Goal: Task Accomplishment & Management: Use online tool/utility

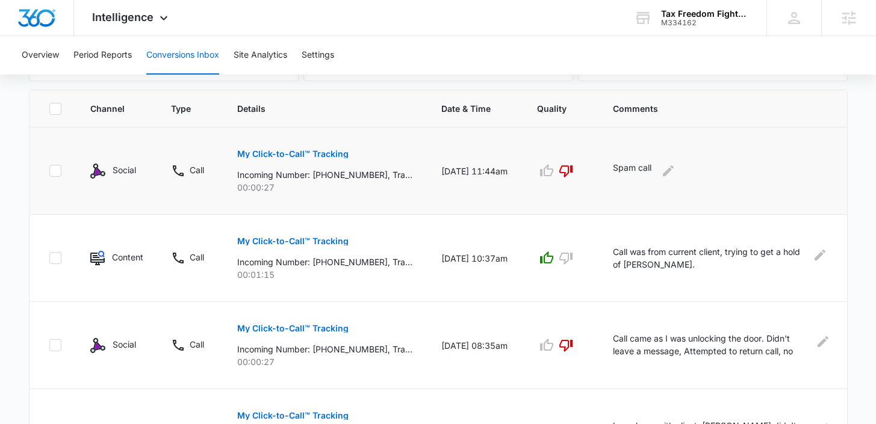
scroll to position [267, 0]
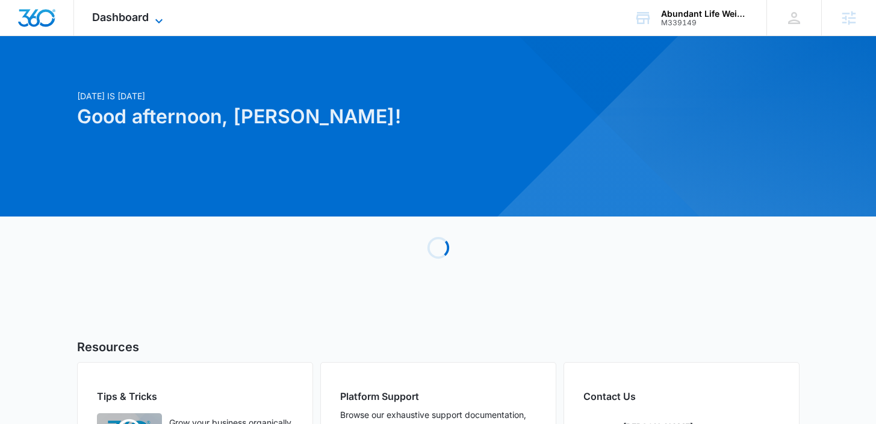
click at [132, 20] on span "Dashboard" at bounding box center [120, 17] width 57 height 13
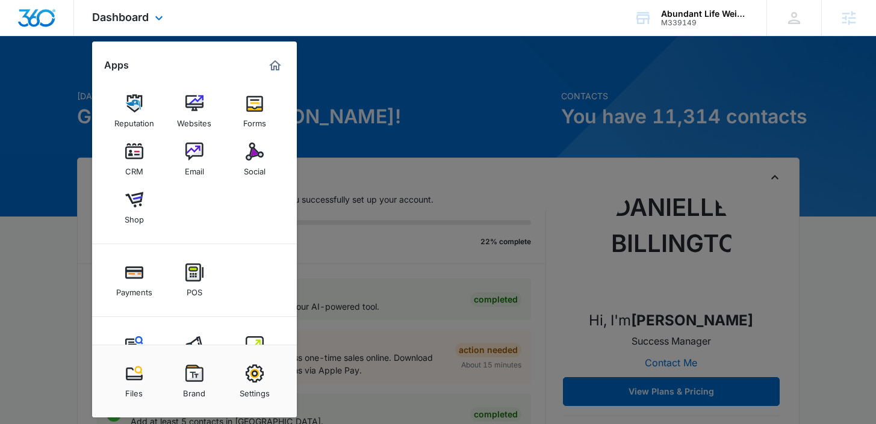
scroll to position [13, 0]
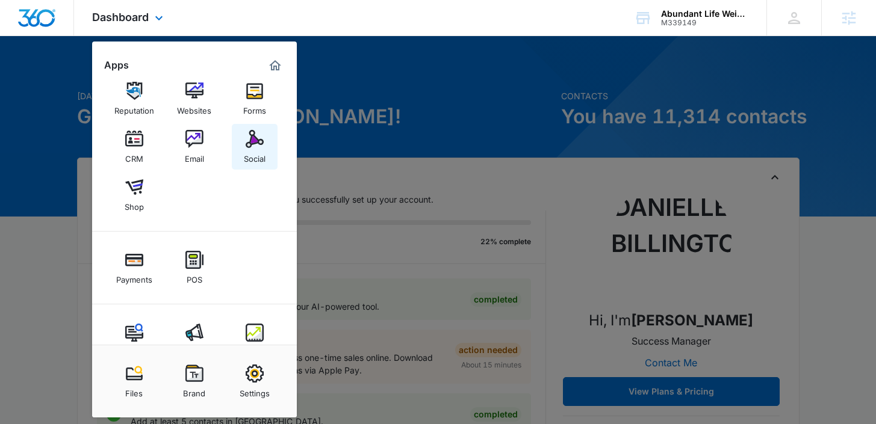
click at [250, 152] on div "Social" at bounding box center [255, 156] width 22 height 16
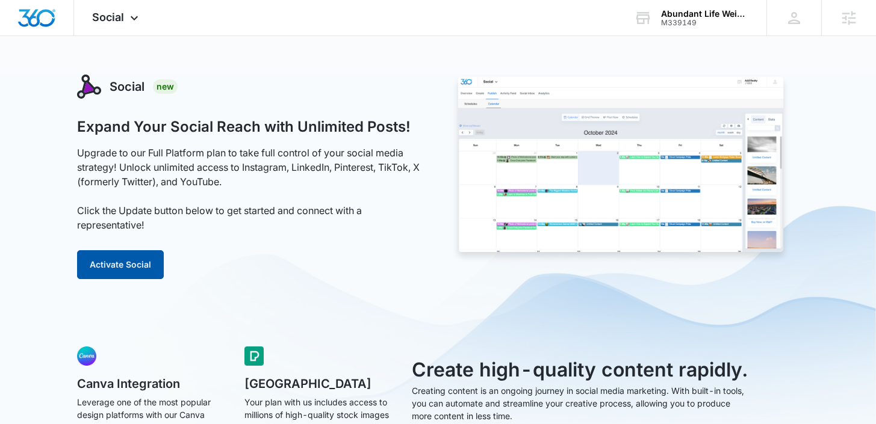
click at [134, 270] on button "Activate Social" at bounding box center [120, 264] width 87 height 29
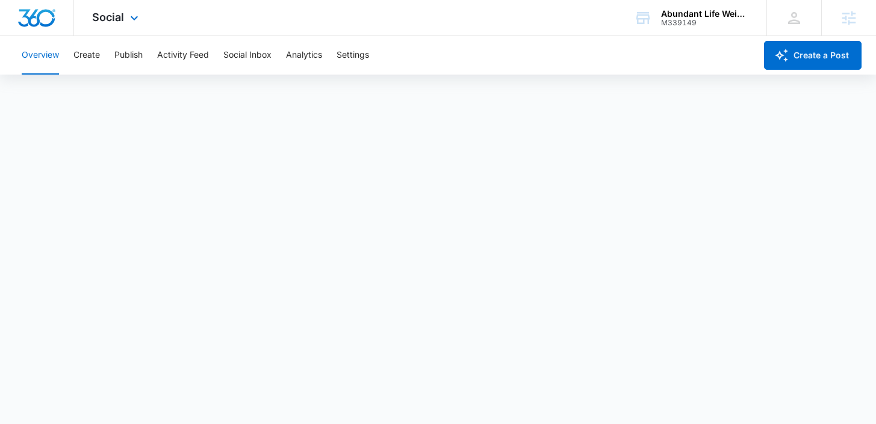
click at [52, 16] on img "Dashboard" at bounding box center [36, 18] width 39 height 18
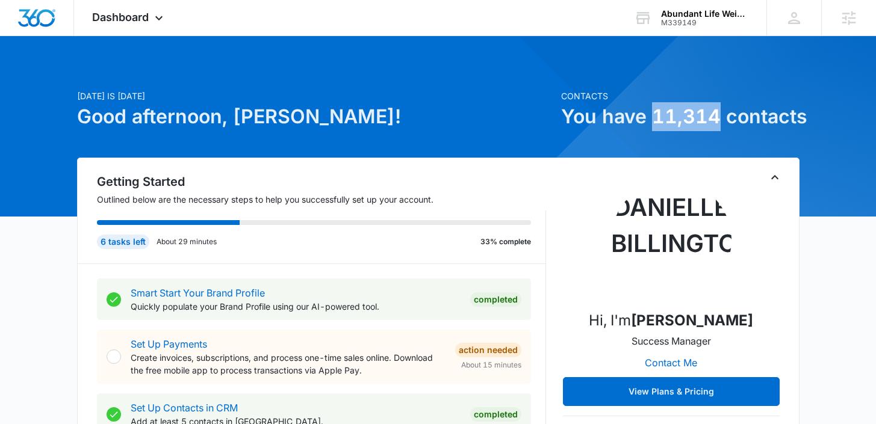
drag, startPoint x: 652, startPoint y: 120, endPoint x: 718, endPoint y: 117, distance: 66.3
click at [718, 118] on h1 "You have 11,314 contacts" at bounding box center [680, 116] width 238 height 29
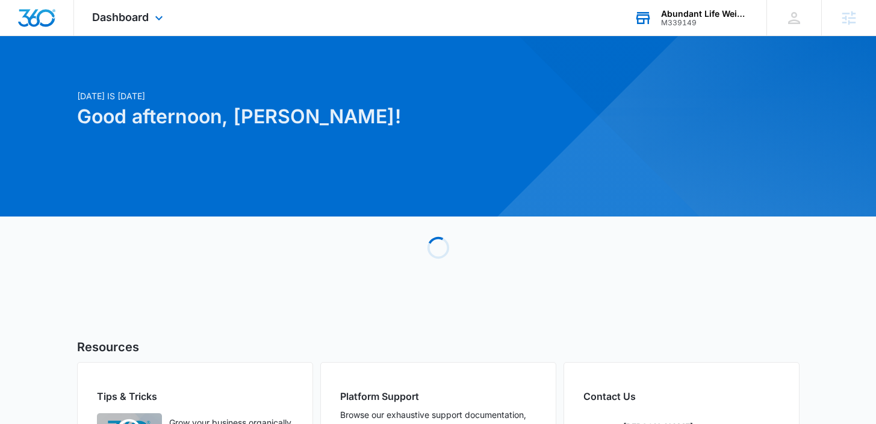
click at [687, 22] on div "M339149" at bounding box center [705, 23] width 88 height 8
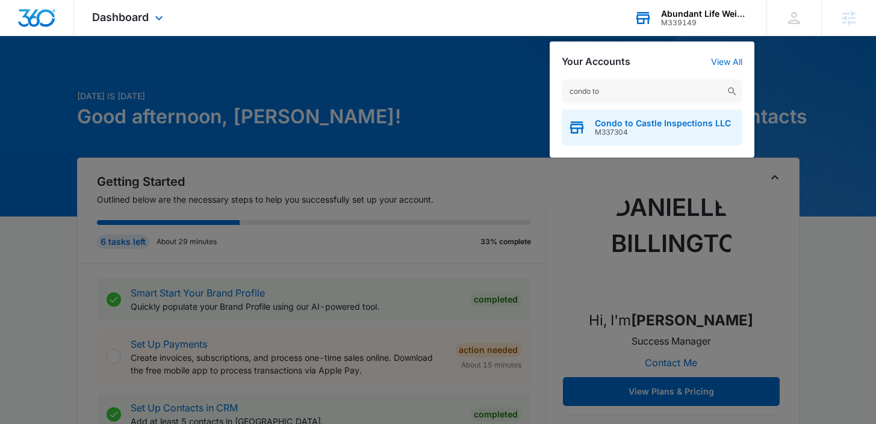
type input "condo to"
click at [669, 122] on span "Condo to Castle Inspections LLC" at bounding box center [663, 124] width 136 height 10
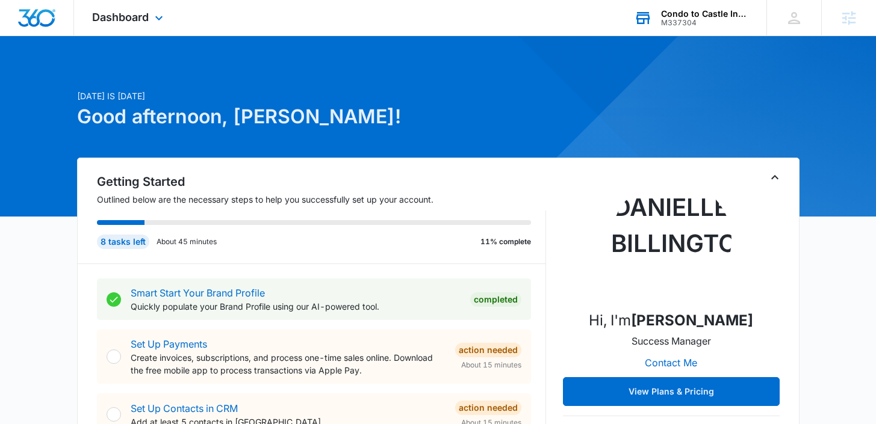
click at [145, 25] on div "Dashboard Apps Reputation Forms CRM Email Social POS Content Ads Intelligence F…" at bounding box center [129, 18] width 110 height 36
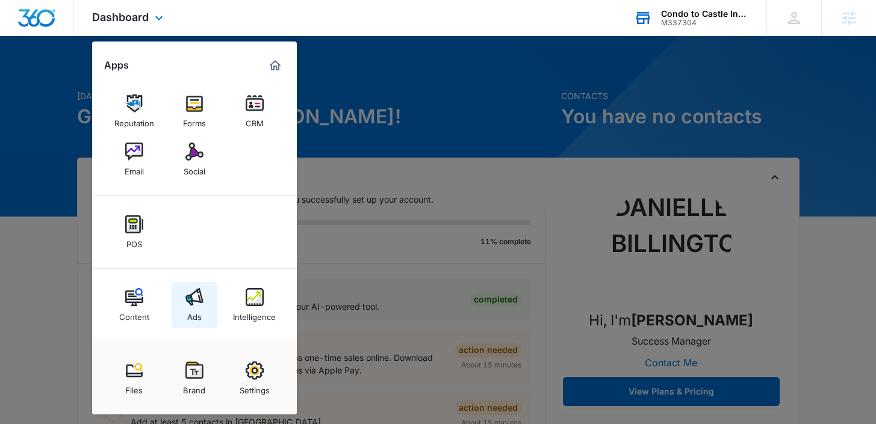
click at [202, 308] on link "Ads" at bounding box center [195, 305] width 46 height 46
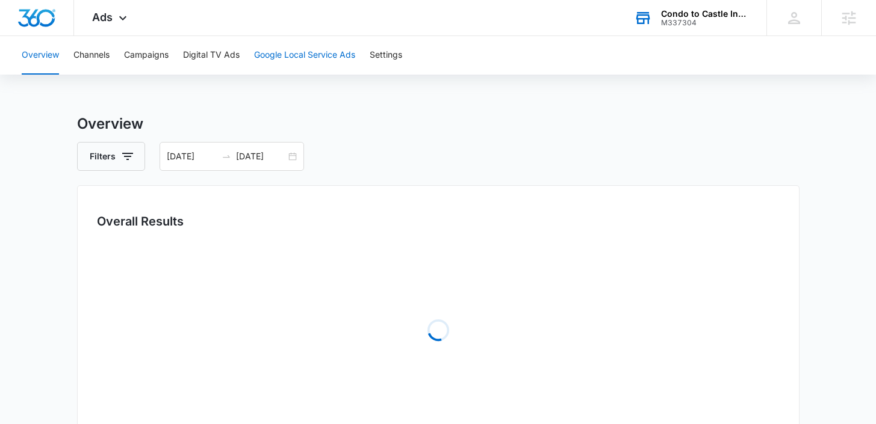
click at [282, 57] on button "Google Local Service Ads" at bounding box center [304, 55] width 101 height 39
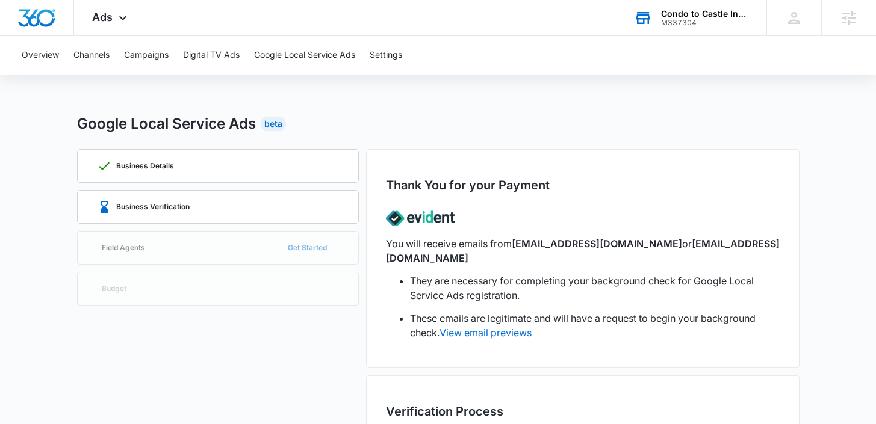
click at [158, 203] on p "Business Verification" at bounding box center [152, 206] width 73 height 7
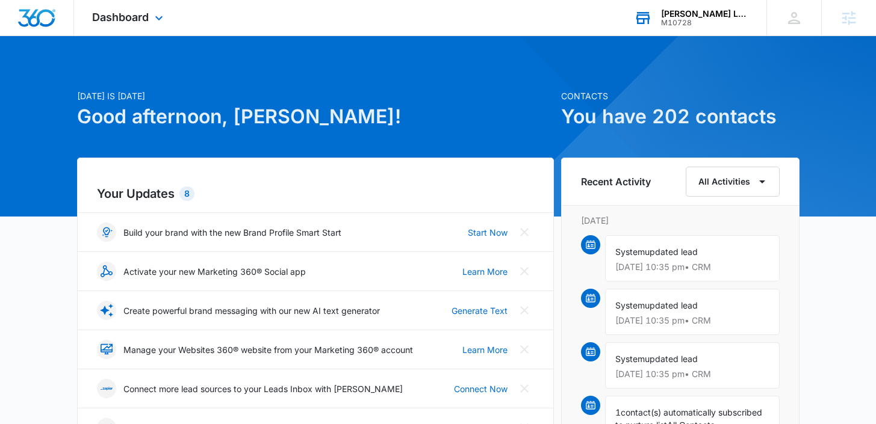
click at [697, 27] on div "[PERSON_NAME] Landscaping M10728 Your Accounts View All" at bounding box center [691, 18] width 150 height 36
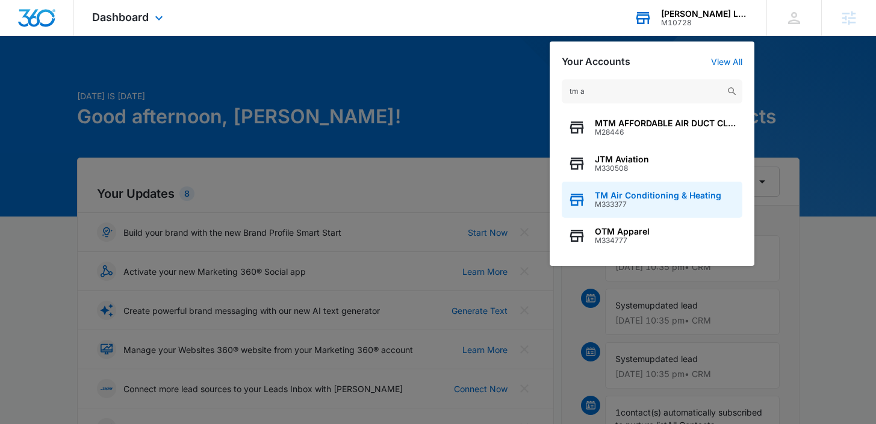
type input "tm a"
click at [606, 203] on span "M333377" at bounding box center [658, 204] width 126 height 8
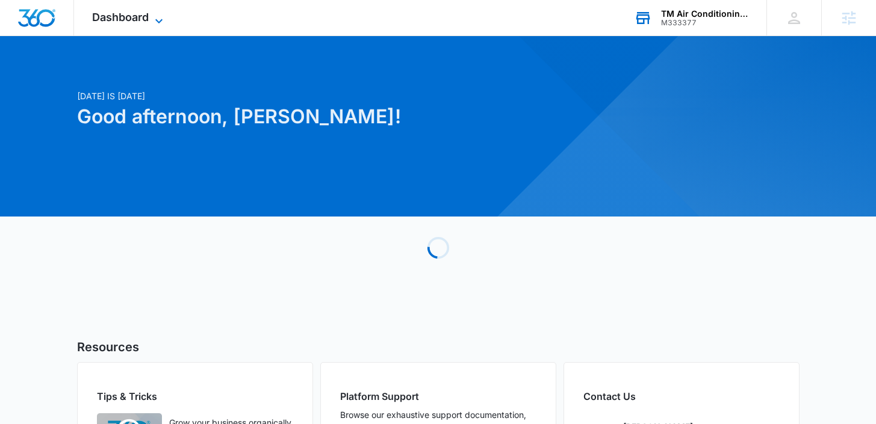
click at [141, 17] on span "Dashboard" at bounding box center [120, 17] width 57 height 13
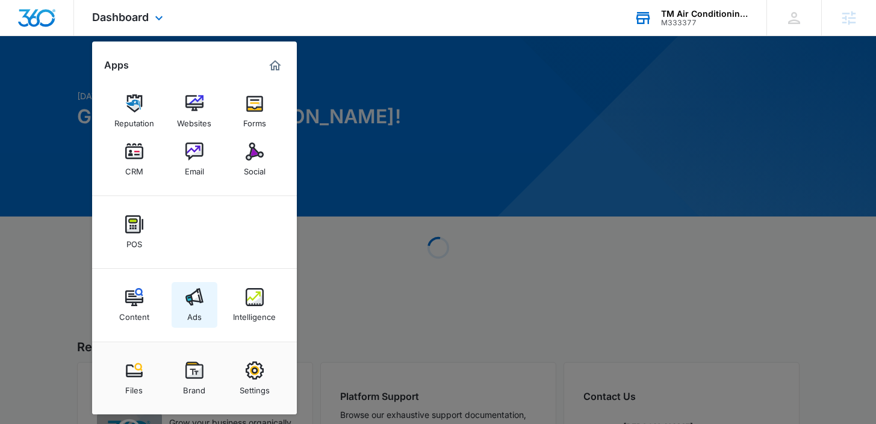
click at [191, 317] on div "Ads" at bounding box center [194, 314] width 14 height 16
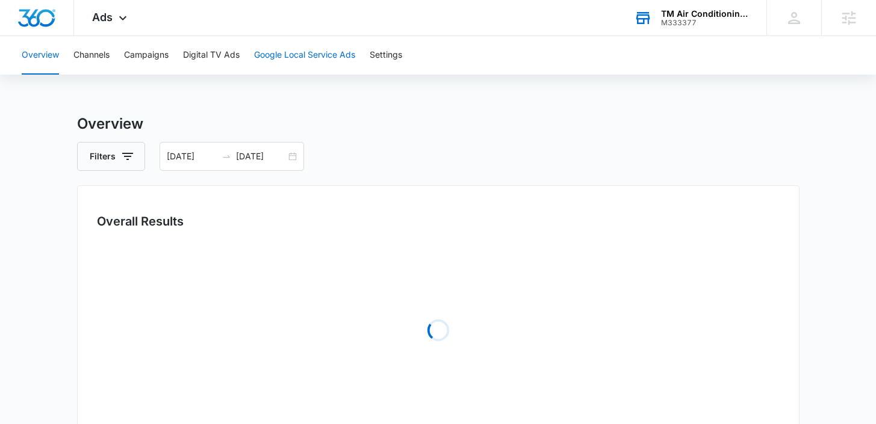
click at [278, 66] on button "Google Local Service Ads" at bounding box center [304, 55] width 101 height 39
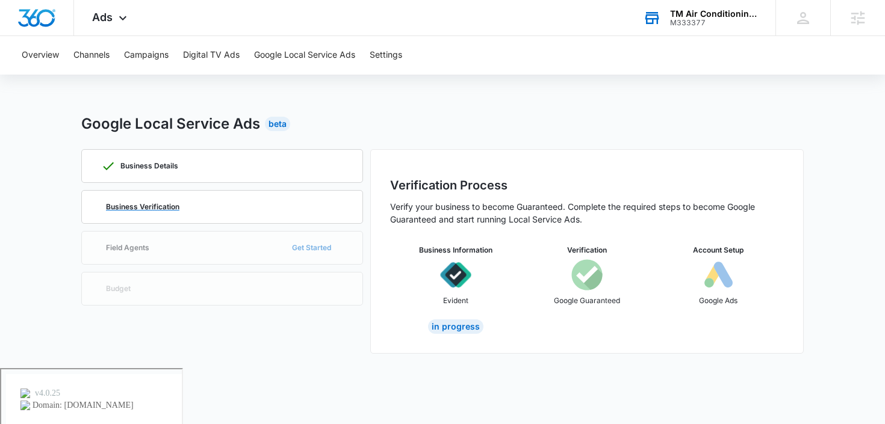
click at [160, 210] on p "Business Verification" at bounding box center [142, 206] width 73 height 7
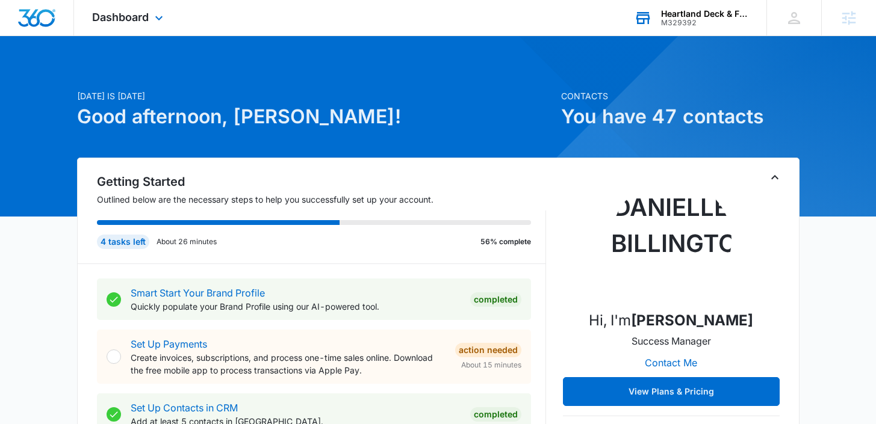
click at [688, 25] on div "M329392" at bounding box center [705, 23] width 88 height 8
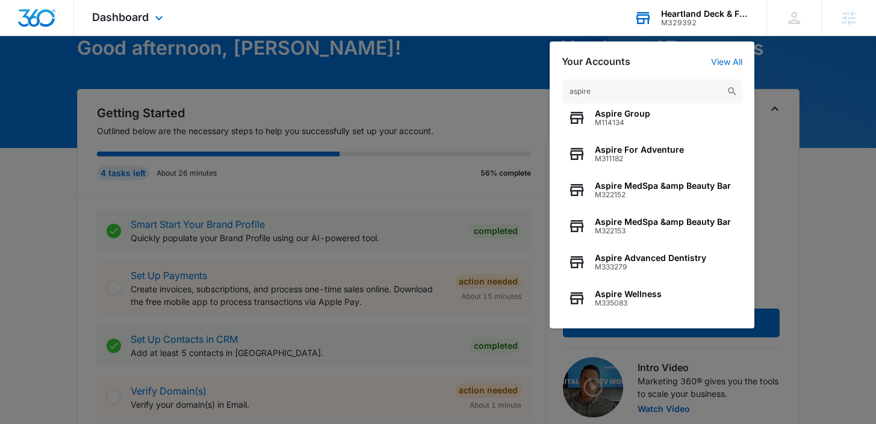
scroll to position [87, 0]
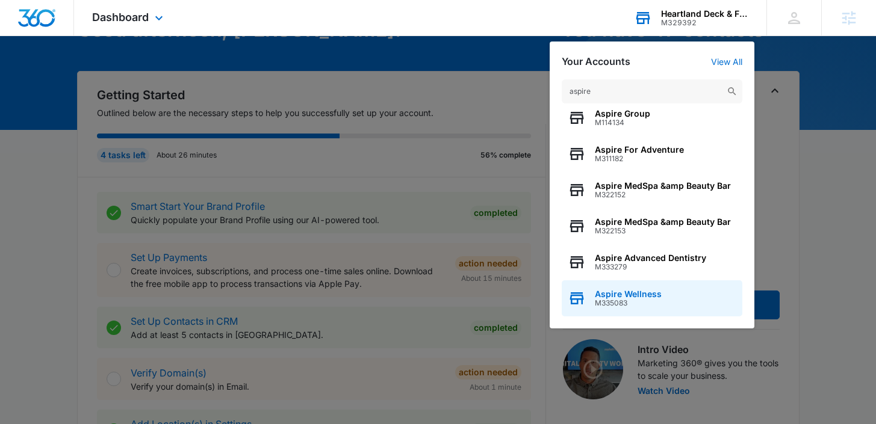
type input "aspire"
click at [620, 294] on span "Aspire Wellness" at bounding box center [628, 295] width 67 height 10
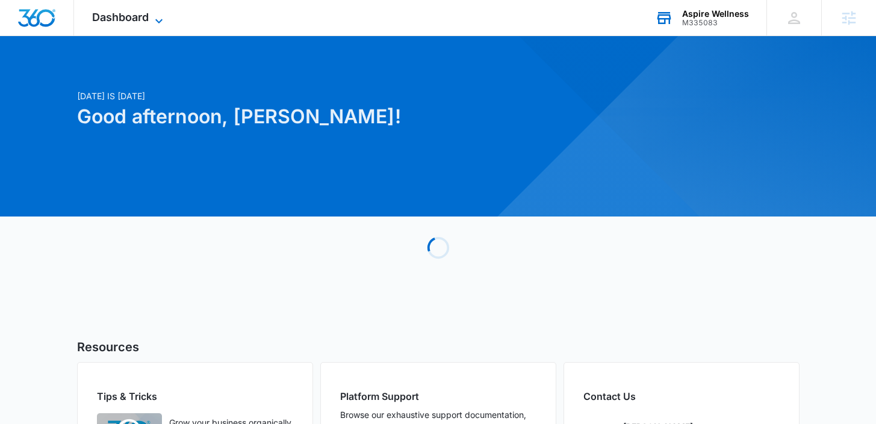
click at [140, 20] on span "Dashboard" at bounding box center [120, 17] width 57 height 13
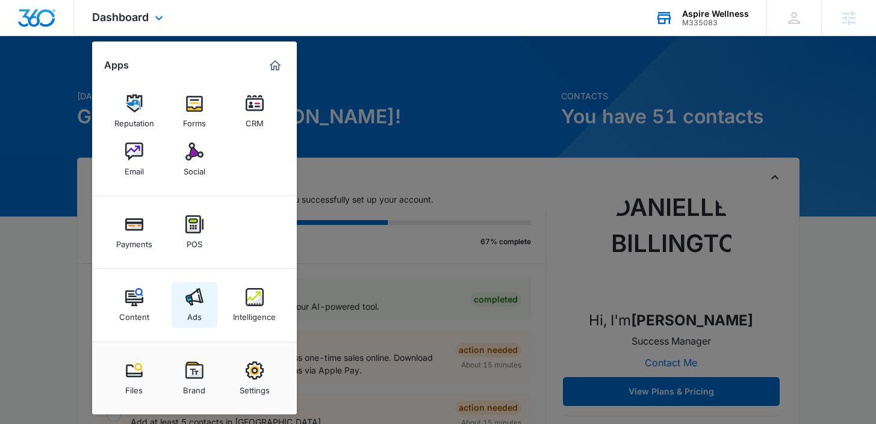
click at [206, 300] on link "Ads" at bounding box center [195, 305] width 46 height 46
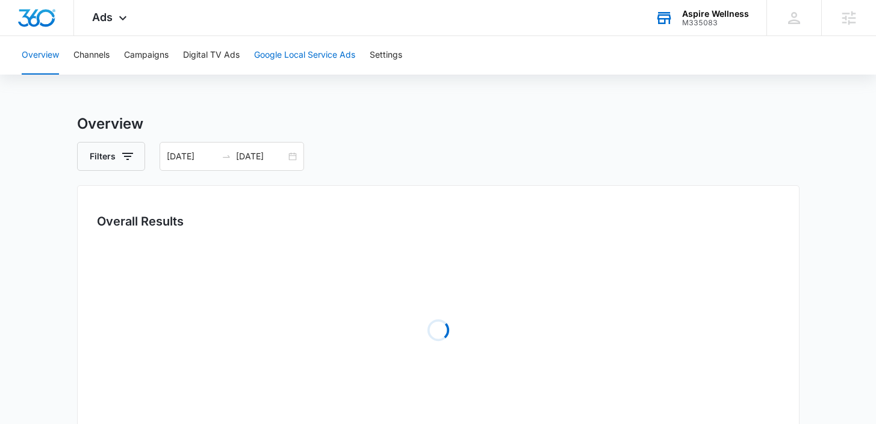
click at [293, 57] on button "Google Local Service Ads" at bounding box center [304, 55] width 101 height 39
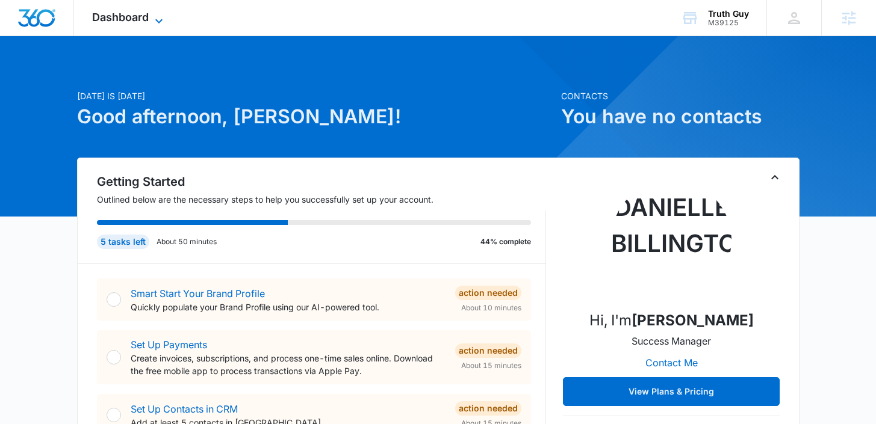
click at [125, 14] on span "Dashboard" at bounding box center [120, 17] width 57 height 13
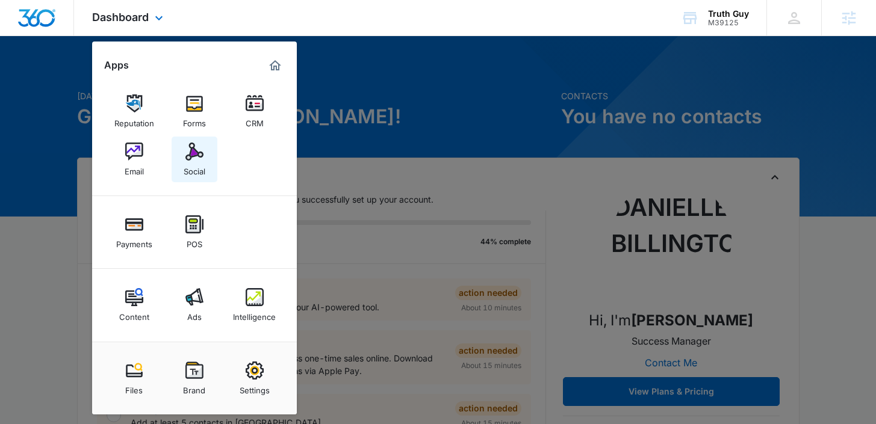
click at [184, 167] on div "Social" at bounding box center [195, 169] width 22 height 16
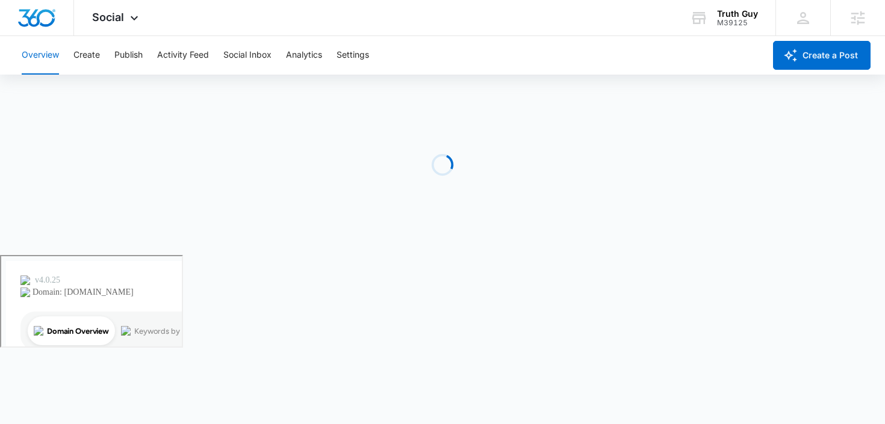
click at [114, 55] on div "Overview Create Publish Activity Feed Social Inbox Analytics Settings" at bounding box center [389, 55] width 750 height 39
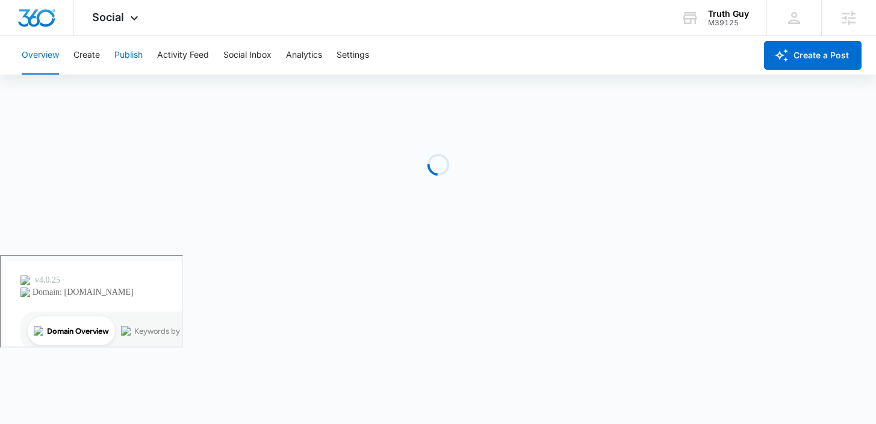
click at [120, 58] on button "Publish" at bounding box center [128, 55] width 28 height 39
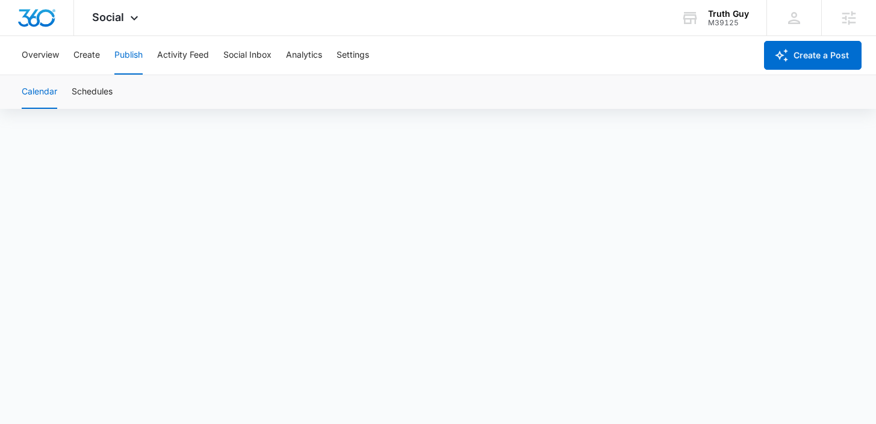
scroll to position [8, 0]
click at [122, 14] on span "Social" at bounding box center [108, 17] width 32 height 13
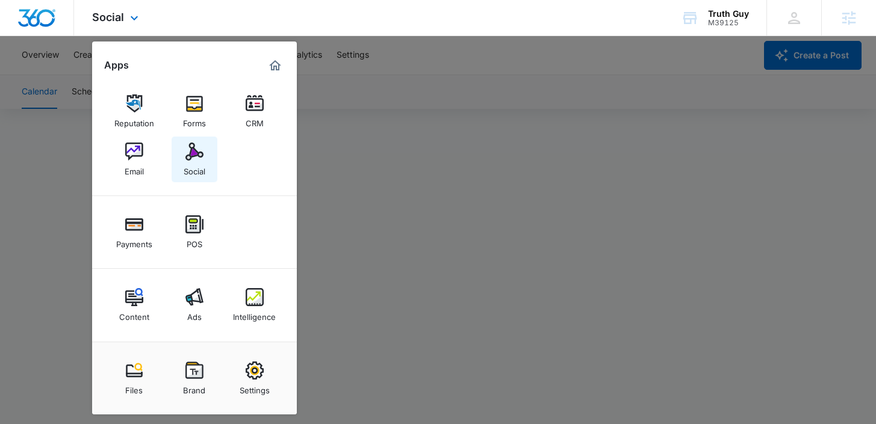
click at [191, 163] on div "Social" at bounding box center [195, 169] width 22 height 16
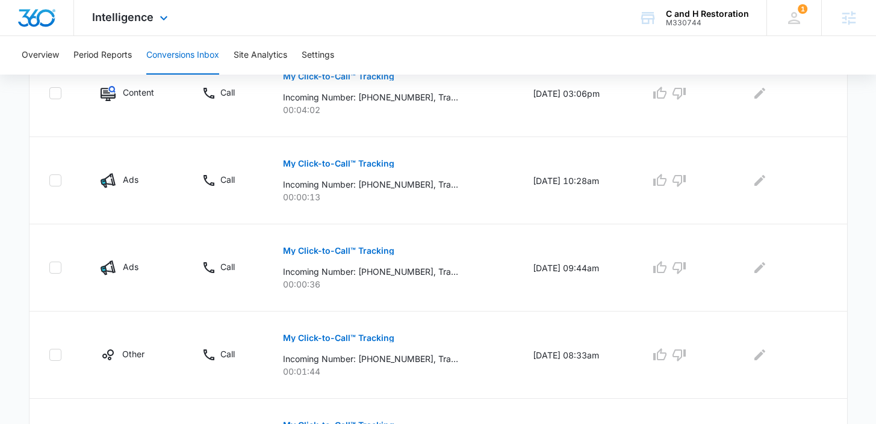
scroll to position [336, 0]
